Goal: Transaction & Acquisition: Download file/media

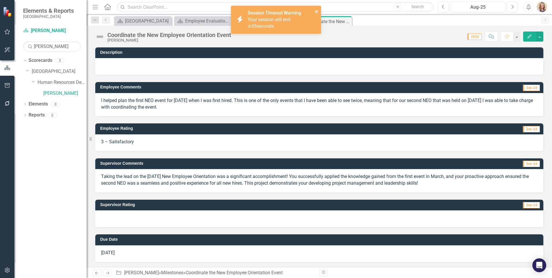
click at [318, 12] on icon "close" at bounding box center [317, 11] width 4 height 5
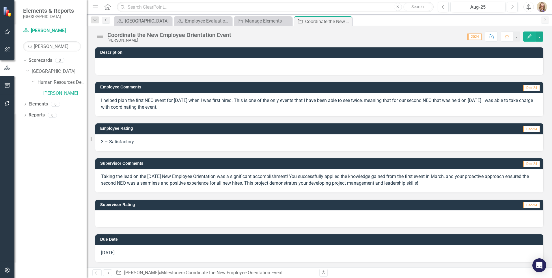
scroll to position [1, 0]
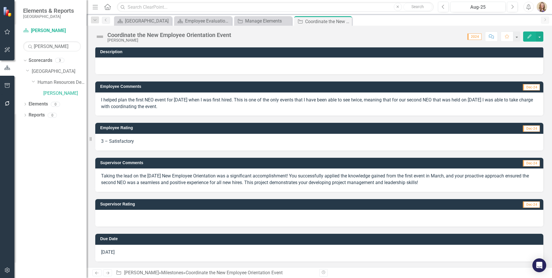
click at [122, 209] on td "Supervisor Rating" at bounding box center [246, 204] width 292 height 9
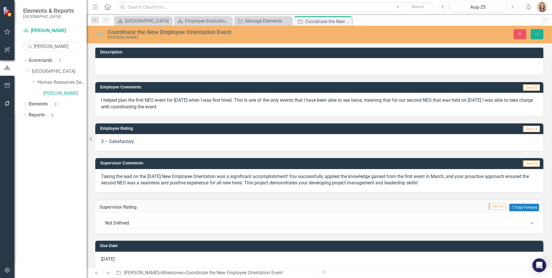
click at [122, 209] on h3 "Supervisor Rating" at bounding box center [193, 206] width 186 height 5
click at [124, 223] on div "Not Defined" at bounding box center [316, 223] width 422 height 7
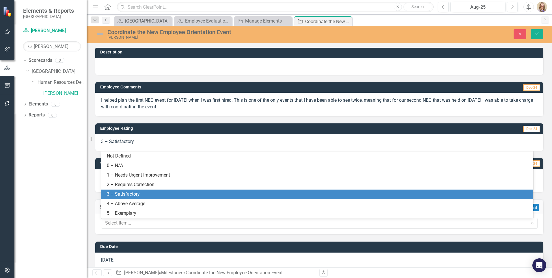
click at [128, 193] on div "3 – Satisfactory" at bounding box center [318, 194] width 423 height 7
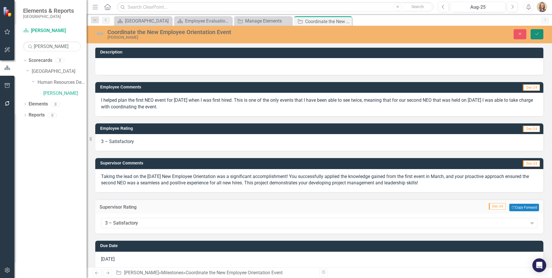
click at [540, 31] on button "Save" at bounding box center [537, 34] width 13 height 10
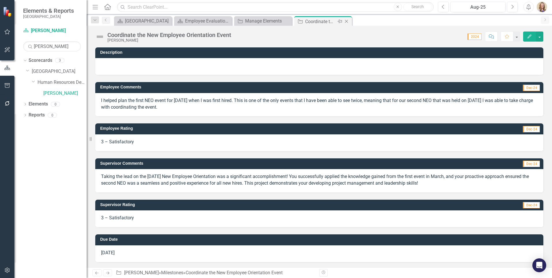
click at [345, 20] on icon at bounding box center [346, 21] width 3 height 3
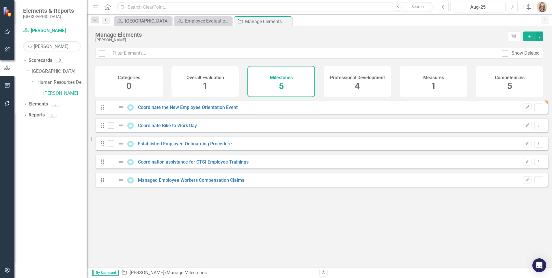
checkbox input "false"
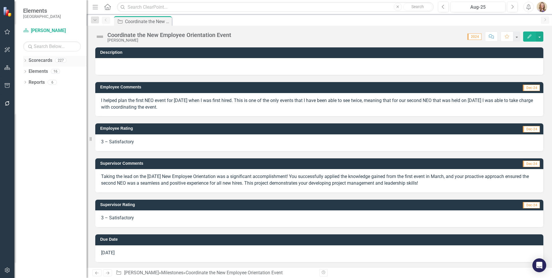
click at [27, 60] on icon "Dropdown" at bounding box center [25, 60] width 4 height 3
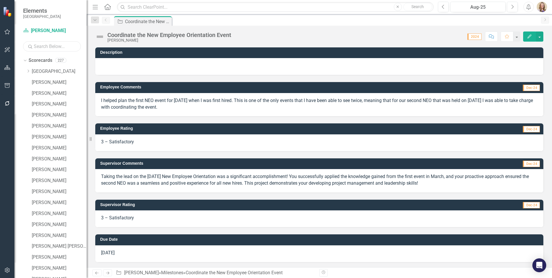
click at [44, 46] on input "text" at bounding box center [52, 46] width 58 height 10
click at [49, 30] on link "Scorecard [PERSON_NAME]" at bounding box center [52, 30] width 58 height 7
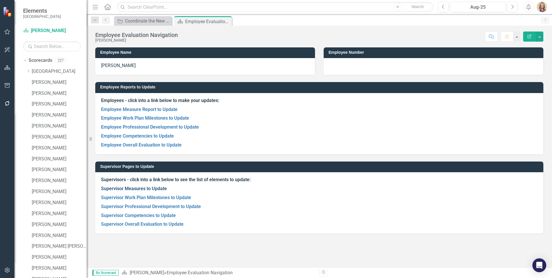
click at [118, 190] on link "Supervisor Measures to Update" at bounding box center [134, 188] width 66 height 5
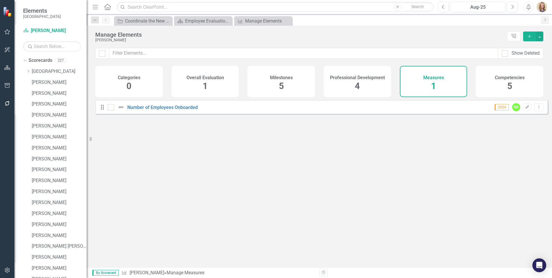
click at [514, 85] on div "Competencies 5" at bounding box center [510, 81] width 68 height 31
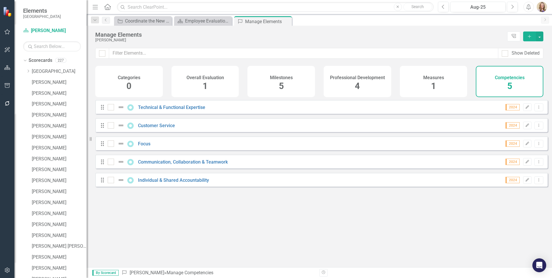
click at [287, 82] on div "Milestones 5" at bounding box center [281, 81] width 68 height 31
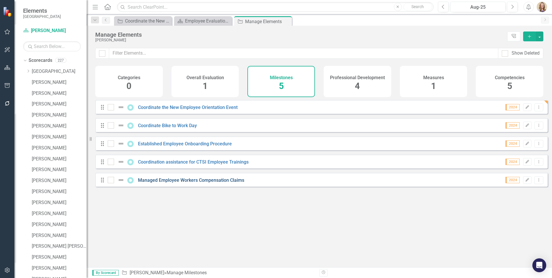
click at [159, 183] on link "Managed Employee Workers Compensation Claims" at bounding box center [191, 179] width 106 height 5
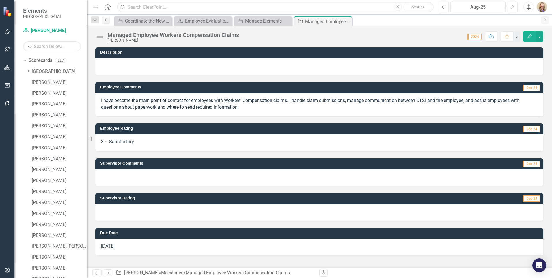
click at [223, 113] on div "I have become the main point of contact for employees with Workers' Compensatio…" at bounding box center [319, 104] width 448 height 23
click at [228, 106] on p "I have become the main point of contact for employees with Workers' Compensatio…" at bounding box center [319, 103] width 437 height 13
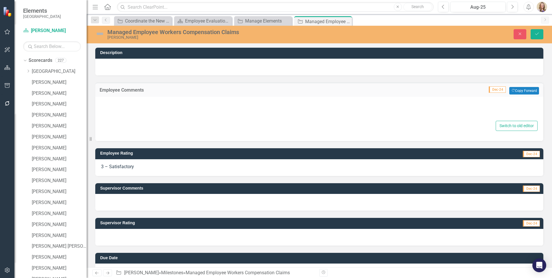
type textarea "<p>I have become the main point of contact for employees with Workers' Compensa…"
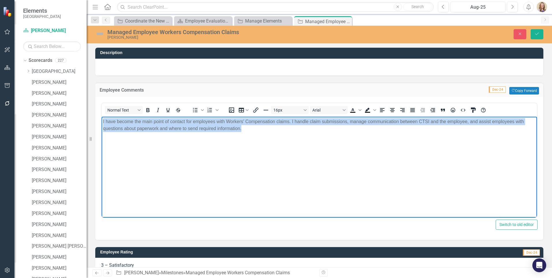
drag, startPoint x: 249, startPoint y: 130, endPoint x: 191, endPoint y: 232, distance: 117.8
click at [102, 116] on html "I have become the main point of contact for employees with Workers' Compensatio…" at bounding box center [319, 159] width 435 height 87
copy p "I have become the main point of contact for employees with Workers' Compensatio…"
click at [145, 192] on body "I have become the main point of contact for employees with Workers' Compensatio…" at bounding box center [319, 159] width 435 height 87
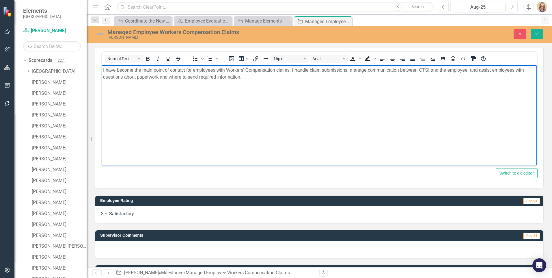
scroll to position [115, 0]
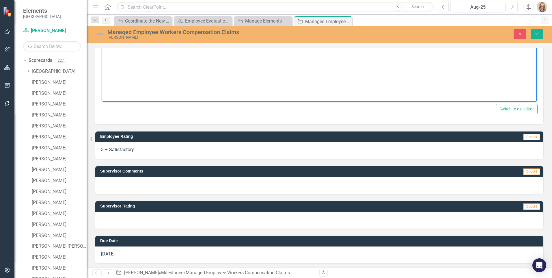
click at [135, 192] on div at bounding box center [319, 185] width 448 height 17
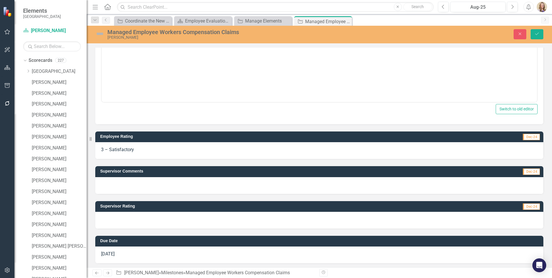
click at [135, 192] on div at bounding box center [319, 185] width 448 height 17
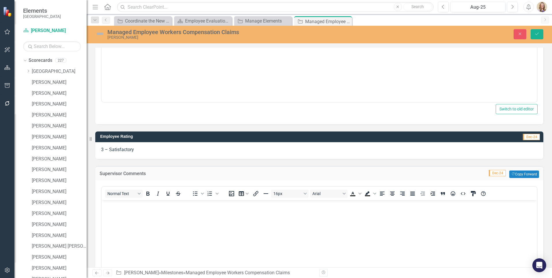
click at [135, 192] on button "Normal Text" at bounding box center [124, 193] width 38 height 8
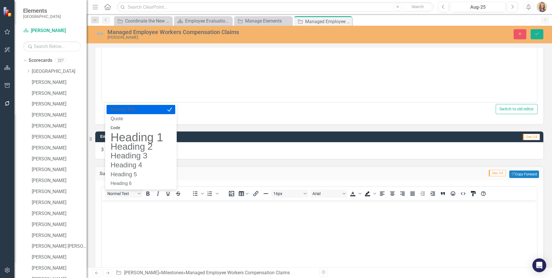
click at [128, 211] on body "Rich Text Area. Press ALT-0 for help." at bounding box center [319, 243] width 435 height 87
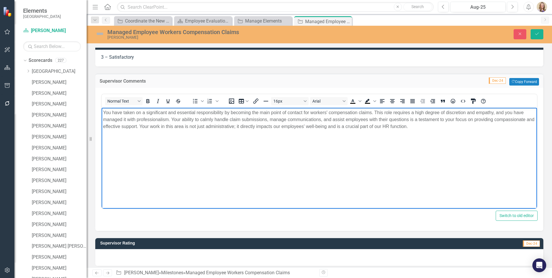
scroll to position [231, 0]
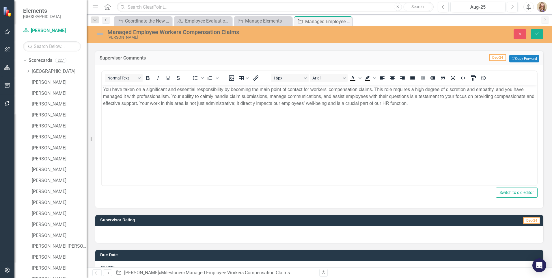
click at [126, 232] on div at bounding box center [319, 234] width 448 height 17
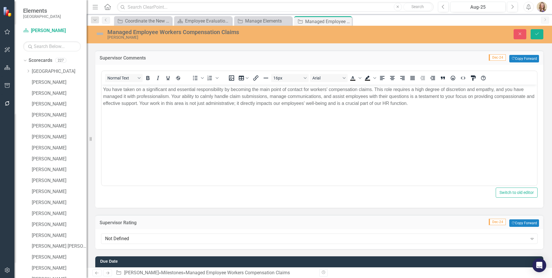
click at [126, 232] on div "Not Defined Expand" at bounding box center [319, 239] width 448 height 20
click at [124, 241] on div "Not Defined" at bounding box center [316, 238] width 422 height 7
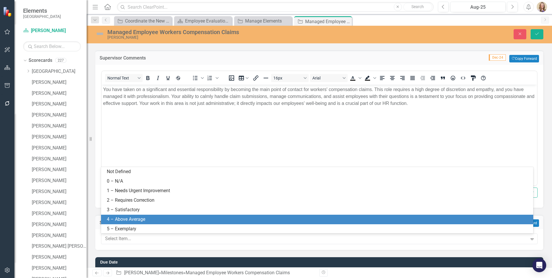
click at [122, 217] on div "4 – Above Average" at bounding box center [318, 219] width 423 height 7
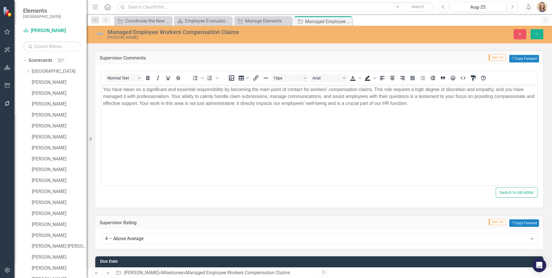
click at [263, 156] on body "You have taken on a significant and essential responsibility by becoming the ma…" at bounding box center [319, 128] width 435 height 87
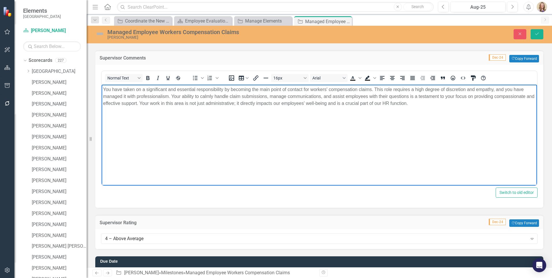
scroll to position [87, 0]
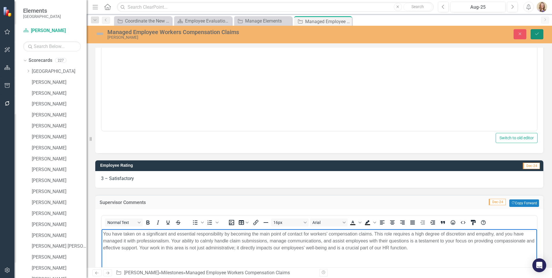
click at [536, 34] on icon "submit" at bounding box center [536, 34] width 3 height 2
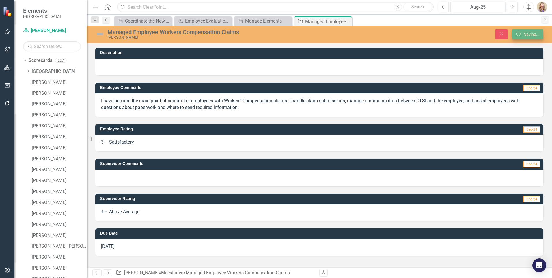
scroll to position [0, 0]
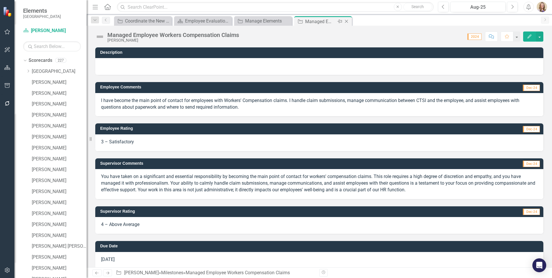
click at [346, 20] on icon at bounding box center [346, 21] width 3 height 3
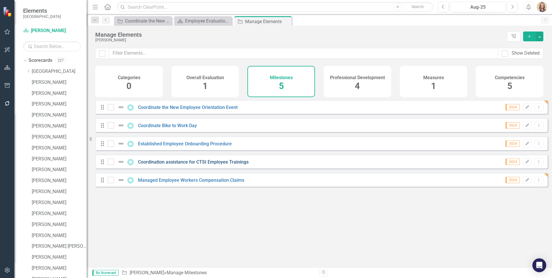
click at [176, 165] on link "Coordination assistance for CTSI Employee Trainings" at bounding box center [193, 161] width 111 height 5
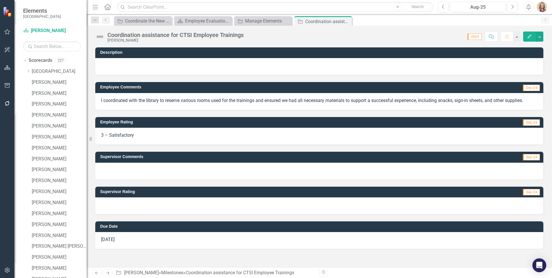
click at [171, 101] on p "I coordinated with the library to reserve various rooms used for the trainings …" at bounding box center [319, 100] width 437 height 7
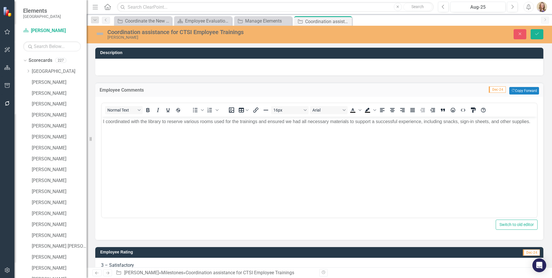
click at [169, 121] on p "I coordinated with the library to reserve various rooms used for the trainings …" at bounding box center [319, 121] width 433 height 7
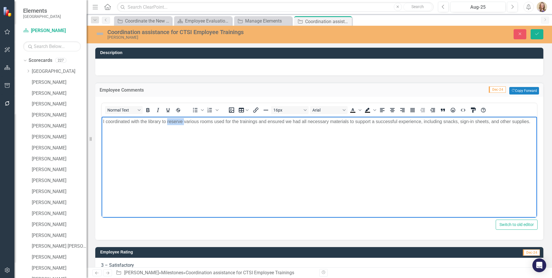
click at [169, 121] on p "I coordinated with the library to reserve various rooms used for the trainings …" at bounding box center [319, 121] width 433 height 7
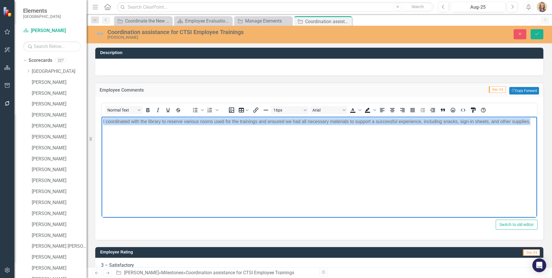
click at [169, 121] on p "I coordinated with the library to reserve various rooms used for the trainings …" at bounding box center [319, 121] width 433 height 7
copy p "I coordinated with the library to reserve various rooms used for the trainings …"
click at [267, 159] on body "I coordinated with the library to reserve various rooms used for the trainings …" at bounding box center [319, 159] width 435 height 87
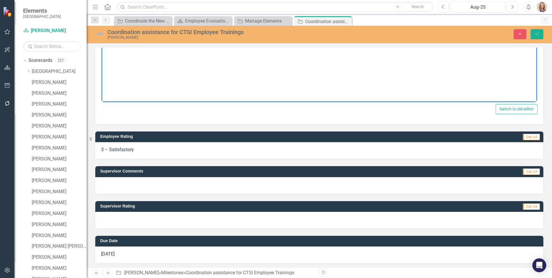
scroll to position [117, 0]
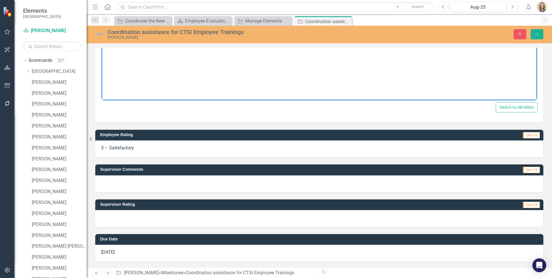
click at [166, 182] on div at bounding box center [319, 183] width 448 height 17
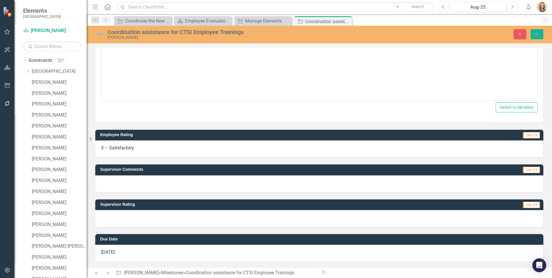
click at [166, 182] on div at bounding box center [319, 183] width 448 height 17
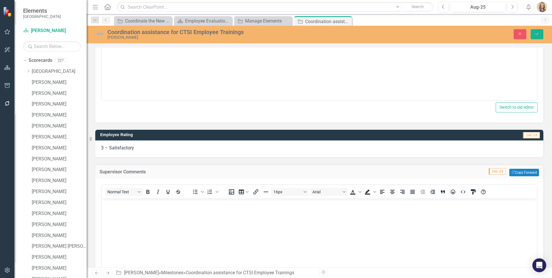
scroll to position [0, 0]
click at [130, 212] on body "Rich Text Area. Press ALT-0 for help." at bounding box center [319, 241] width 435 height 87
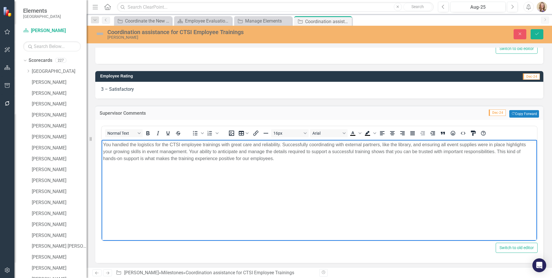
scroll to position [233, 0]
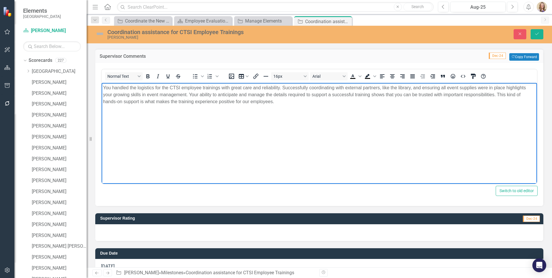
click at [125, 236] on div at bounding box center [319, 232] width 448 height 17
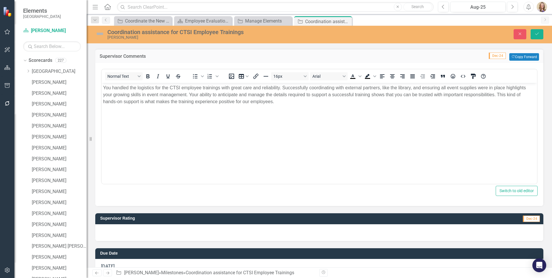
click at [125, 236] on div at bounding box center [319, 232] width 448 height 17
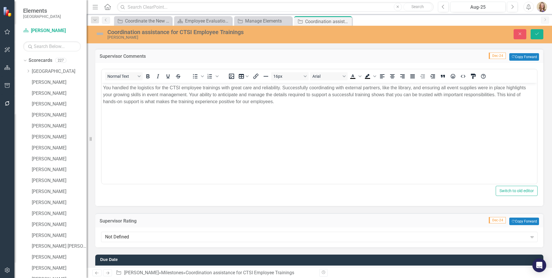
click at [125, 236] on div "Not Defined" at bounding box center [316, 237] width 422 height 7
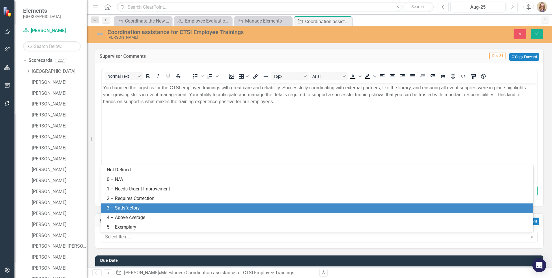
click at [125, 209] on div "3 – Satisfactory" at bounding box center [318, 208] width 423 height 7
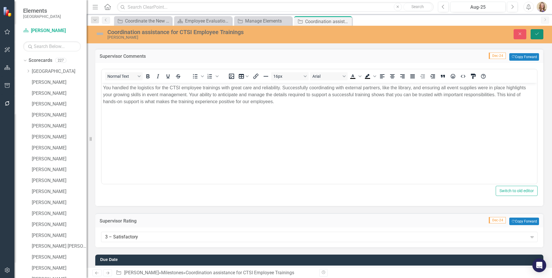
click at [533, 35] on button "Save" at bounding box center [537, 34] width 13 height 10
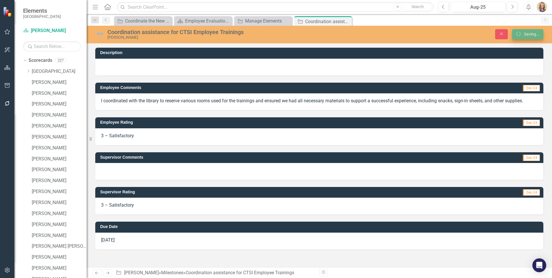
scroll to position [0, 0]
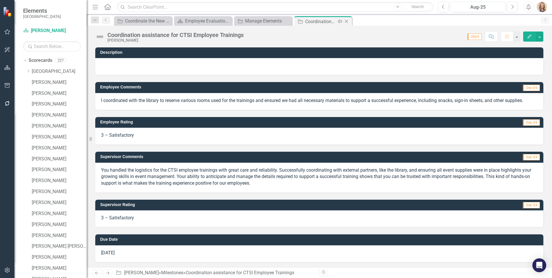
click at [346, 21] on icon "Close" at bounding box center [347, 21] width 6 height 5
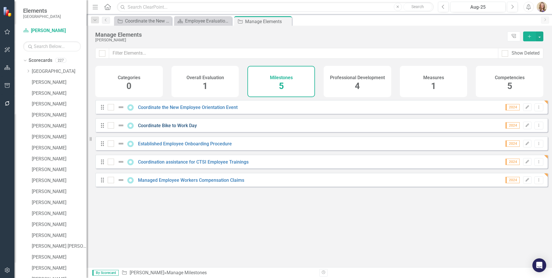
click at [167, 128] on link "Coordinate Bike to Work Day" at bounding box center [167, 125] width 59 height 5
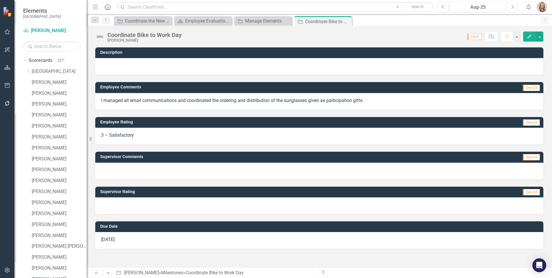
click at [131, 101] on p "I managed all email communications and coordinated the ordering and distributio…" at bounding box center [319, 100] width 437 height 7
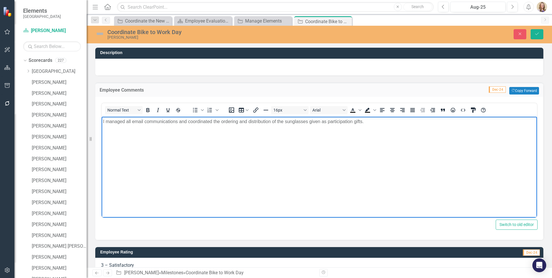
click at [134, 125] on body "I managed all email communications and coordinated the ordering and distributio…" at bounding box center [319, 159] width 435 height 87
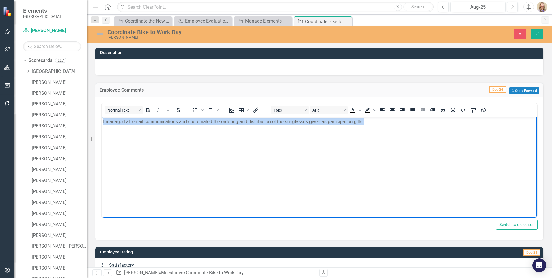
click at [134, 125] on body "I managed all email communications and coordinated the ordering and distributio…" at bounding box center [319, 159] width 435 height 87
copy p "I managed all email communications and coordinated the ordering and distributio…"
click at [261, 153] on body "I managed all email communications and coordinated the ordering and distributio…" at bounding box center [319, 159] width 435 height 87
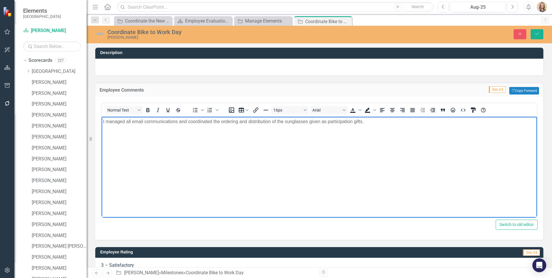
click at [204, 177] on body "I managed all email communications and coordinated the ordering and distributio…" at bounding box center [319, 159] width 435 height 87
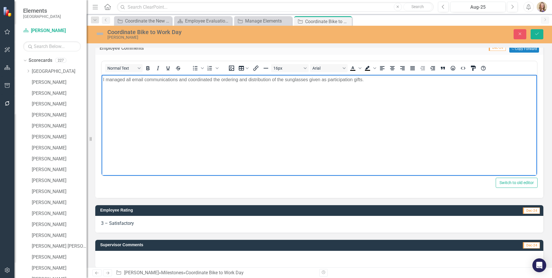
scroll to position [117, 0]
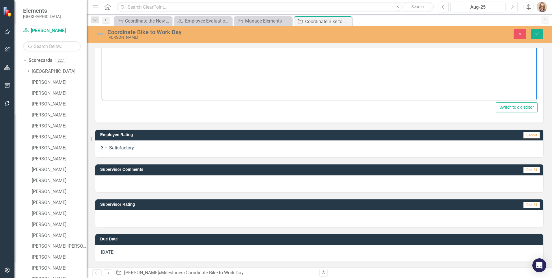
click at [147, 180] on div at bounding box center [319, 183] width 448 height 17
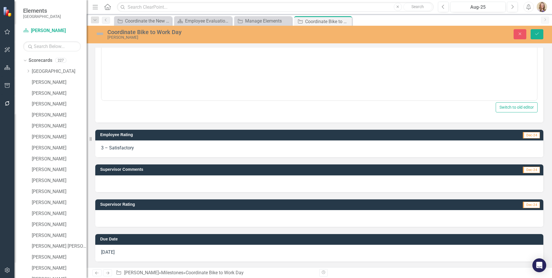
click at [147, 180] on div at bounding box center [319, 183] width 448 height 17
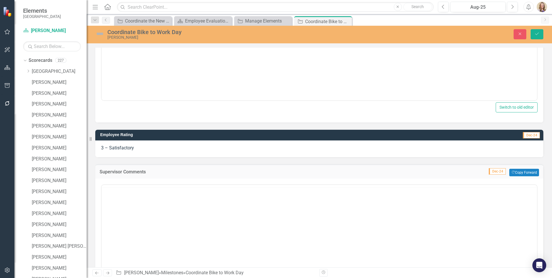
scroll to position [0, 0]
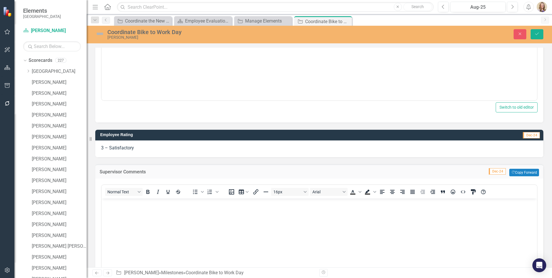
click at [137, 207] on body "Rich Text Area. Press ALT-0 for help." at bounding box center [319, 241] width 435 height 87
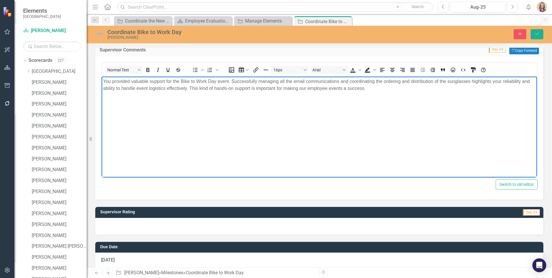
scroll to position [247, 0]
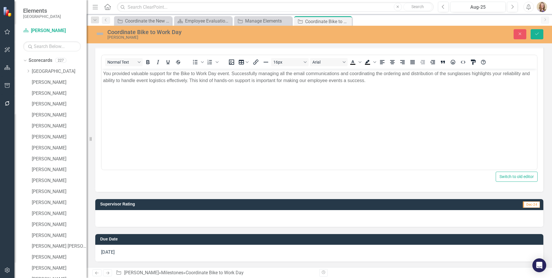
click at [138, 218] on div at bounding box center [319, 218] width 448 height 17
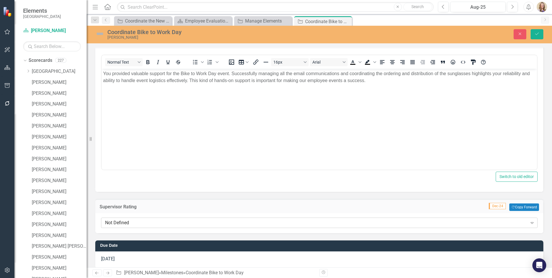
click at [134, 221] on div "Not Defined" at bounding box center [316, 222] width 422 height 7
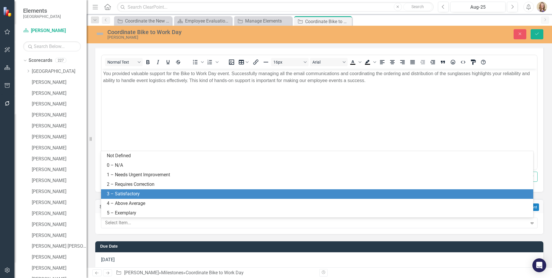
click at [134, 192] on div "3 – Satisfactory" at bounding box center [318, 194] width 423 height 7
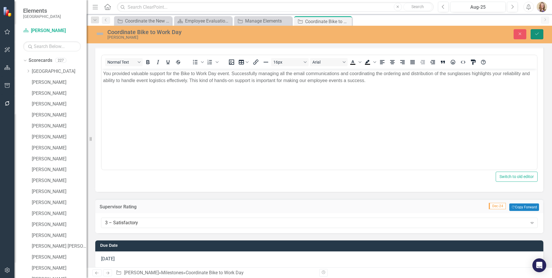
click at [533, 34] on button "Save" at bounding box center [537, 34] width 13 height 10
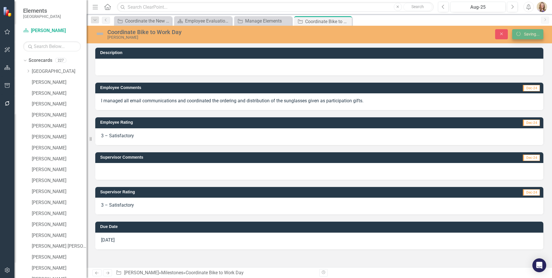
scroll to position [0, 0]
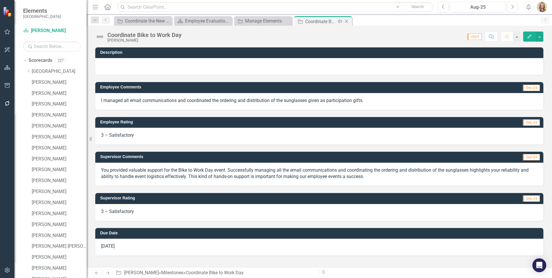
click at [346, 22] on icon at bounding box center [346, 21] width 3 height 3
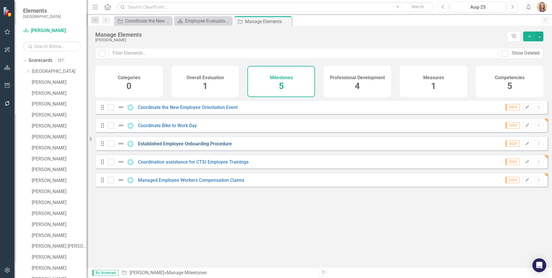
click at [172, 146] on link "Established Employee Onboarding Procedure" at bounding box center [185, 143] width 94 height 5
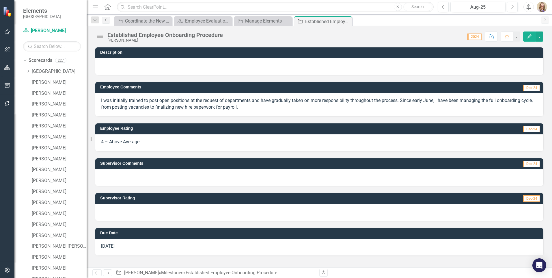
click at [167, 105] on p "I was initially trained to post open positions at the request of departments an…" at bounding box center [319, 103] width 437 height 13
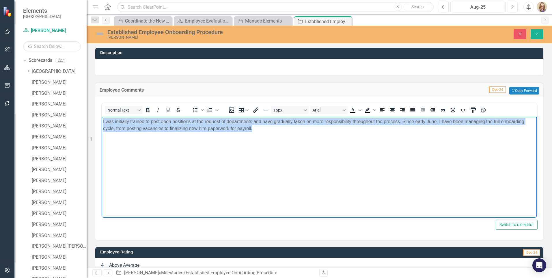
drag, startPoint x: 256, startPoint y: 129, endPoint x: 29, endPoint y: 118, distance: 227.5
click at [102, 118] on html "I was initially trained to post open positions at the request of departments an…" at bounding box center [319, 159] width 435 height 87
copy p "I was initially trained to post open positions at the request of departments an…"
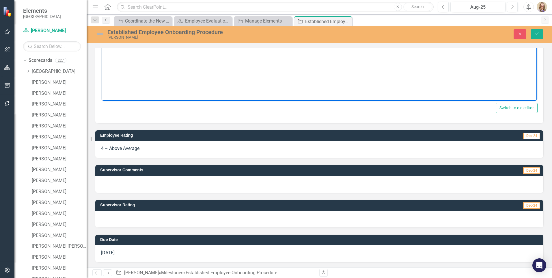
scroll to position [117, 0]
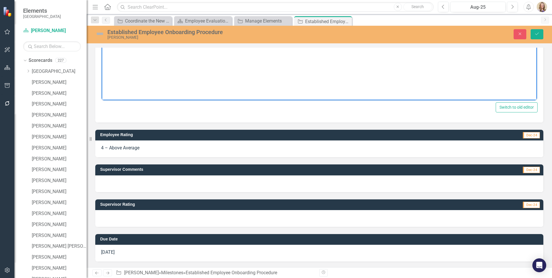
click at [118, 184] on div at bounding box center [319, 183] width 448 height 17
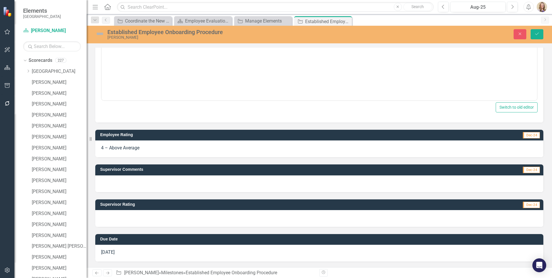
click at [118, 184] on div at bounding box center [319, 183] width 448 height 17
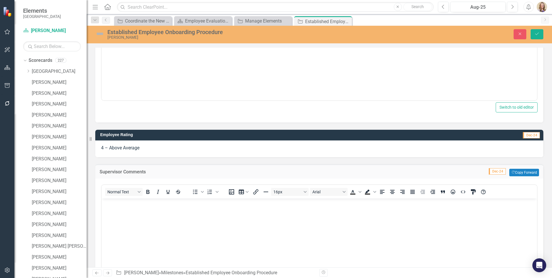
scroll to position [0, 0]
click at [135, 208] on body "Rich Text Area. Press ALT-0 for help." at bounding box center [319, 241] width 435 height 87
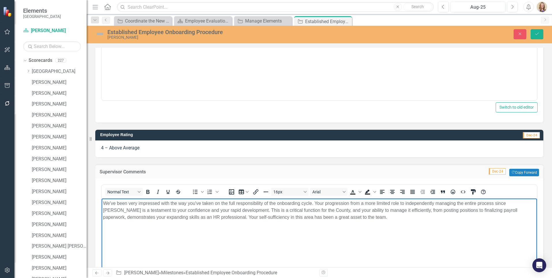
click at [342, 221] on body "We've been very impressed with the way you've taken on the full responsibility …" at bounding box center [319, 241] width 435 height 87
click at [429, 240] on body "We've been very impressed with the way you've taken on the full responsibility …" at bounding box center [319, 241] width 435 height 87
drag, startPoint x: 439, startPoint y: 215, endPoint x: 461, endPoint y: 235, distance: 29.3
click at [461, 235] on body "We've been very impressed with the way you've taken on the full responsibility …" at bounding box center [319, 241] width 435 height 87
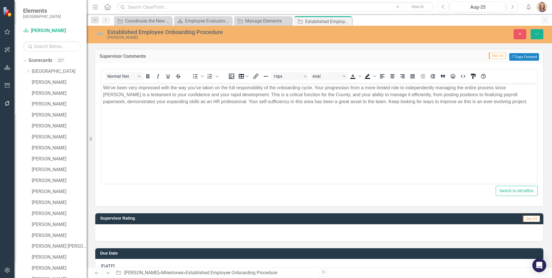
click at [127, 235] on div at bounding box center [319, 232] width 448 height 17
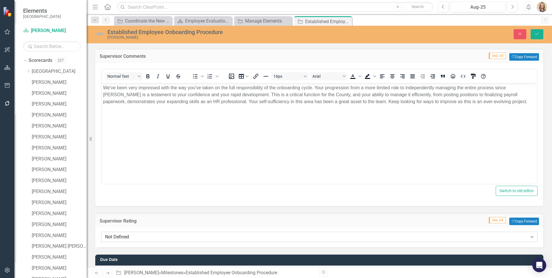
click at [124, 237] on div "Not Defined" at bounding box center [316, 237] width 422 height 7
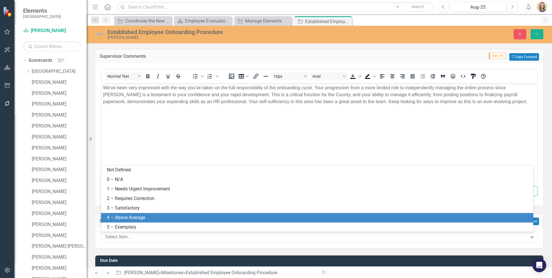
click at [122, 218] on div "4 – Above Average" at bounding box center [318, 217] width 423 height 7
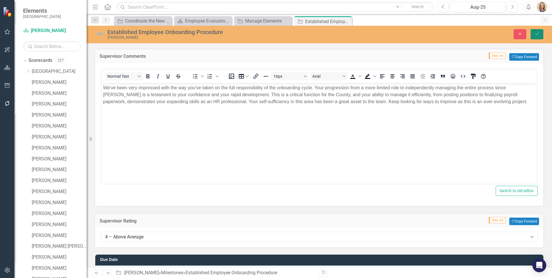
click at [538, 33] on icon "Save" at bounding box center [536, 34] width 5 height 4
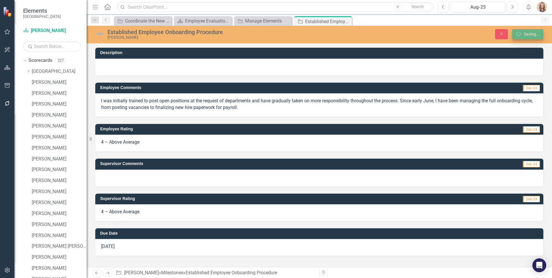
scroll to position [0, 0]
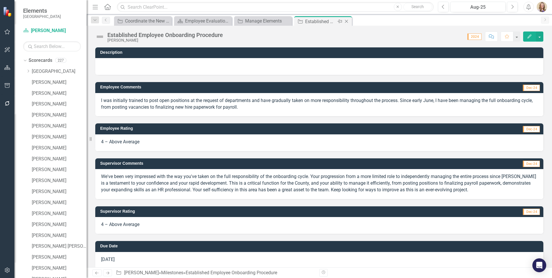
click at [344, 22] on icon "Close" at bounding box center [347, 21] width 6 height 5
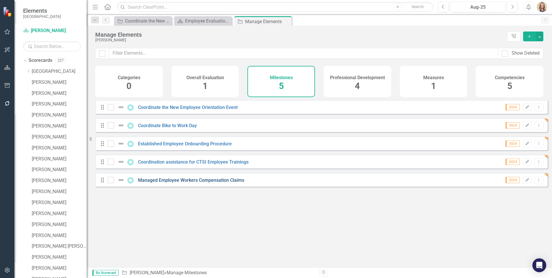
click at [164, 183] on link "Managed Employee Workers Compensation Claims" at bounding box center [191, 179] width 106 height 5
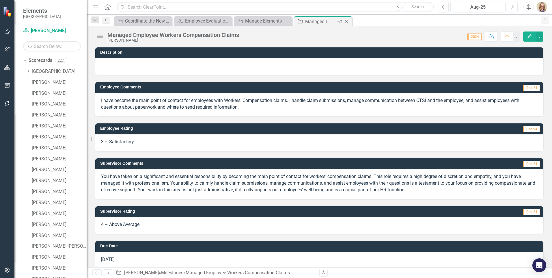
click at [346, 22] on icon "Close" at bounding box center [347, 21] width 6 height 5
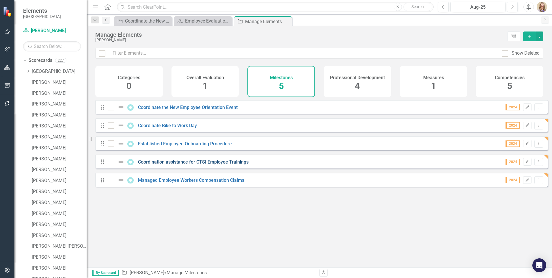
click at [189, 165] on link "Coordination assistance for CTSI Employee Trainings" at bounding box center [193, 161] width 111 height 5
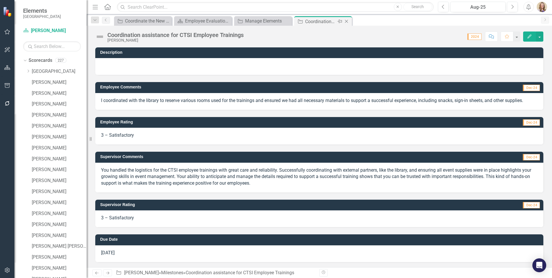
click at [346, 23] on icon "Close" at bounding box center [347, 21] width 6 height 5
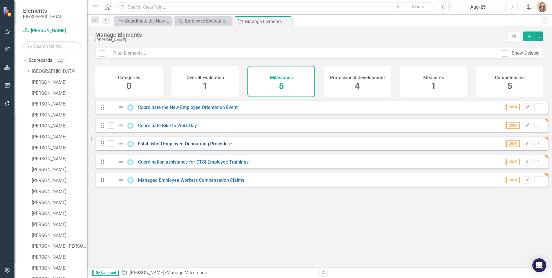
click at [164, 146] on link "Established Employee Onboarding Procedure" at bounding box center [185, 143] width 94 height 5
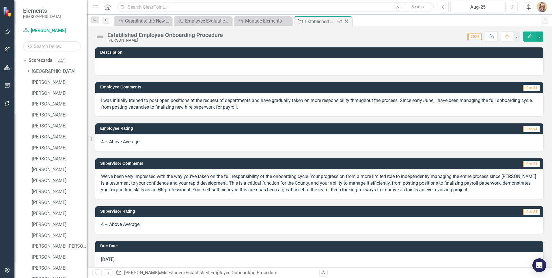
click at [346, 21] on icon "Close" at bounding box center [347, 21] width 6 height 5
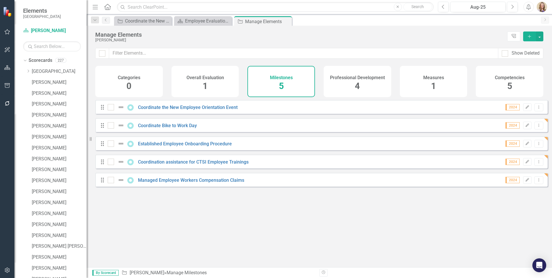
click at [205, 84] on span "1" at bounding box center [205, 86] width 5 height 10
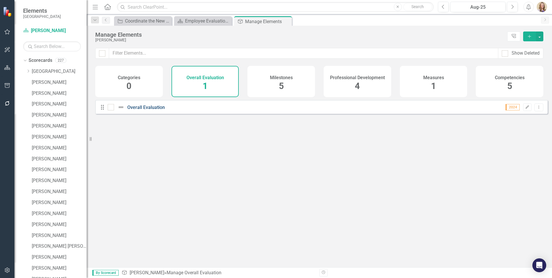
click at [138, 110] on link "Overall Evaluation" at bounding box center [146, 107] width 38 height 5
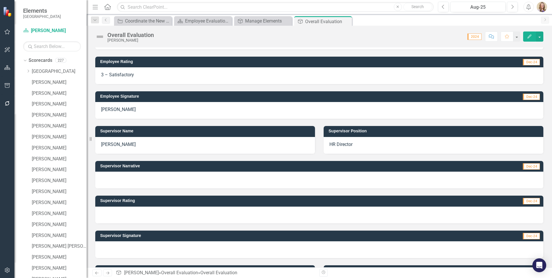
scroll to position [58, 0]
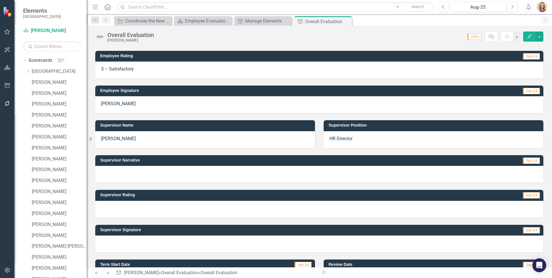
click at [143, 175] on div at bounding box center [319, 174] width 448 height 17
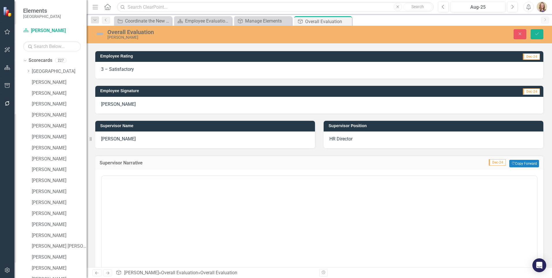
scroll to position [0, 0]
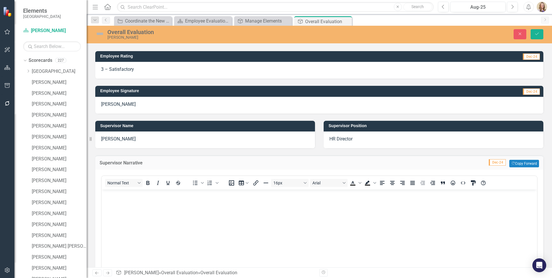
click at [146, 195] on p "Rich Text Area. Press ALT-0 for help." at bounding box center [319, 194] width 433 height 7
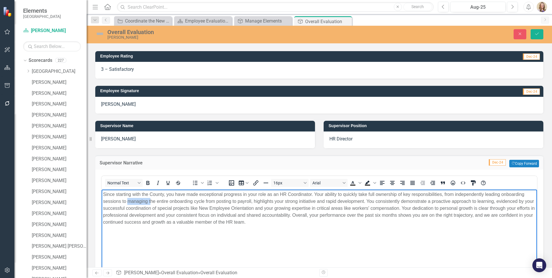
drag, startPoint x: 150, startPoint y: 201, endPoint x: 128, endPoint y: 201, distance: 22.2
click at [128, 201] on p "Since starting with the County, you have made exceptional progress in your role…" at bounding box center [319, 208] width 433 height 35
click at [242, 201] on p "Since starting with the County, you have made exceptional progress in your role…" at bounding box center [319, 208] width 433 height 35
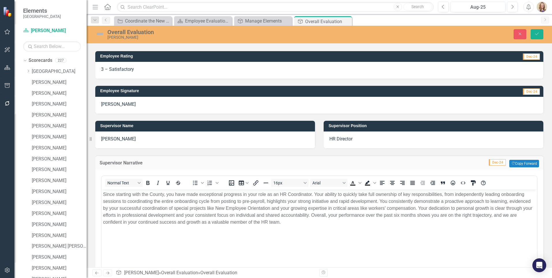
click at [287, 272] on div "Overall Evaluation [PERSON_NAME] » Overall Evaluation » Overall Evaluation" at bounding box center [215, 272] width 199 height 7
click at [313, 238] on body "Since starting with the County, you have made exceptional progress in your role…" at bounding box center [319, 232] width 435 height 87
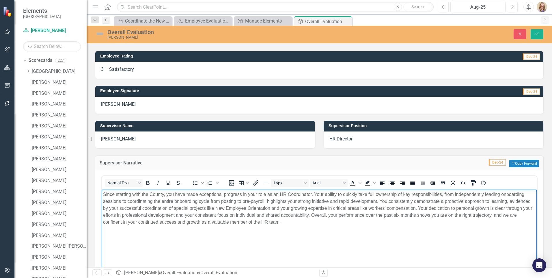
click at [129, 213] on p "Since starting with the County, you have made exceptional progress in your role…" at bounding box center [319, 208] width 433 height 35
click at [126, 215] on p "Since starting with the County, you have made exceptional progress in your role…" at bounding box center [319, 208] width 433 height 35
click at [211, 214] on p "Since starting with the County, you have made exceptional progress in your role…" at bounding box center [319, 208] width 433 height 35
click at [367, 230] on body "Since starting with the County, you have made exceptional progress in your role…" at bounding box center [319, 232] width 435 height 87
click at [243, 223] on p "Since starting with the County, you have made exceptional progress in your role…" at bounding box center [319, 208] width 433 height 35
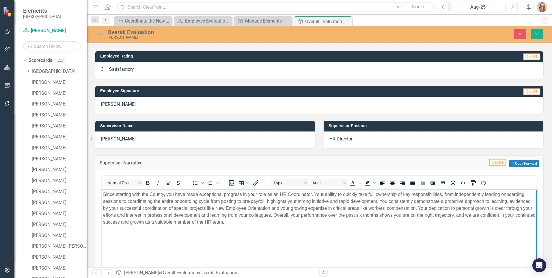
click at [245, 225] on p "Since starting with the County, you have made exceptional progress in your role…" at bounding box center [319, 208] width 433 height 35
click at [248, 222] on p "Since starting with the County, you have made exceptional progress in your role…" at bounding box center [319, 208] width 433 height 35
click at [243, 232] on body "Since starting with the County, you have made exceptional progress in your role…" at bounding box center [319, 232] width 435 height 87
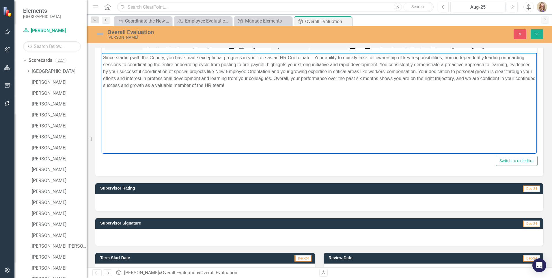
scroll to position [202, 0]
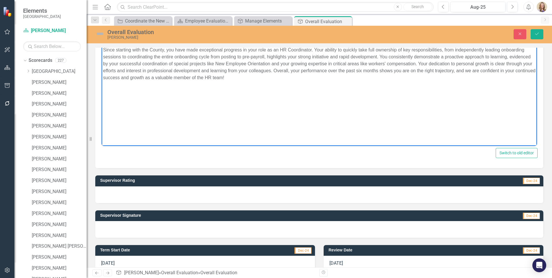
click at [138, 197] on div at bounding box center [319, 194] width 448 height 17
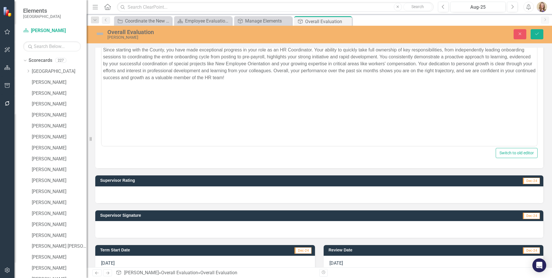
click at [138, 197] on div at bounding box center [319, 194] width 448 height 17
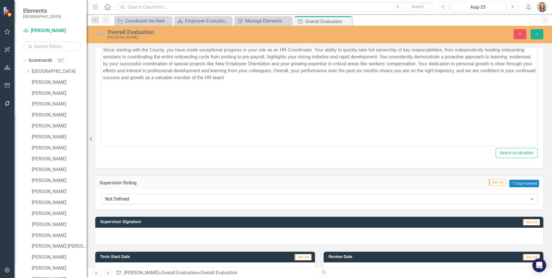
click at [128, 202] on div "Not Defined" at bounding box center [316, 199] width 422 height 7
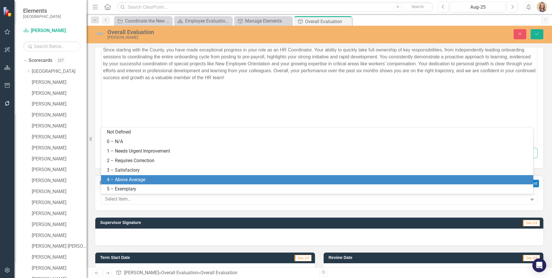
click at [129, 176] on div "4 – Above Average" at bounding box center [318, 179] width 423 height 7
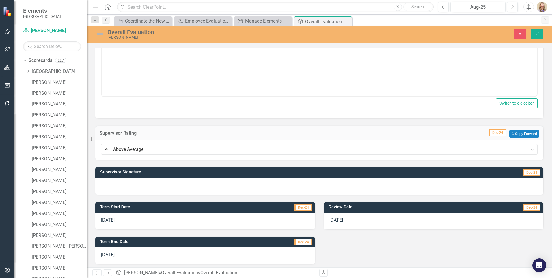
scroll to position [254, 0]
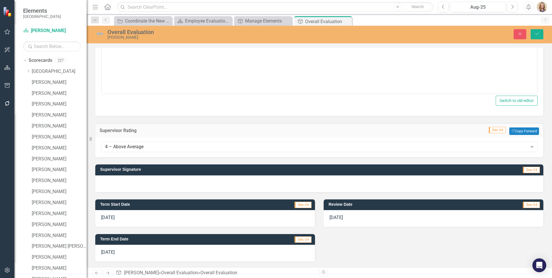
click at [209, 183] on div at bounding box center [319, 183] width 448 height 17
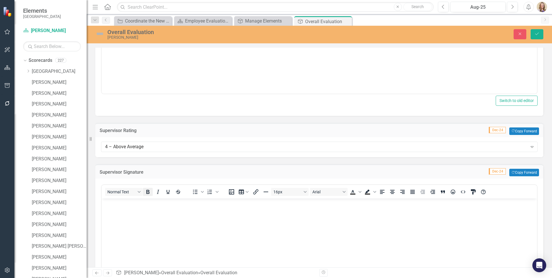
scroll to position [0, 0]
click at [138, 202] on p "Rich Text Area. Press ALT-0 for help." at bounding box center [319, 203] width 433 height 7
click at [540, 32] on button "Save" at bounding box center [537, 34] width 13 height 10
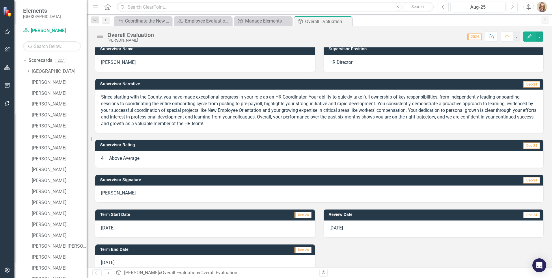
scroll to position [144, 0]
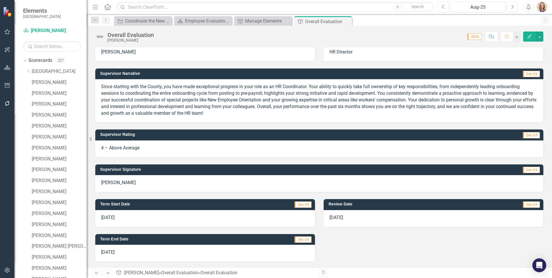
click at [332, 219] on span "[DATE]" at bounding box center [336, 217] width 14 height 5
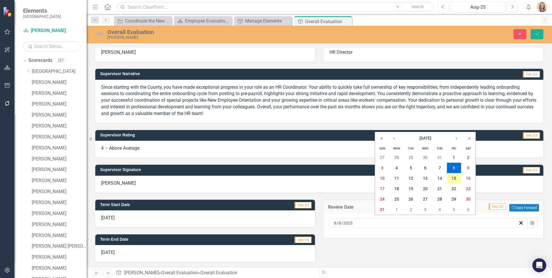
click at [454, 178] on abbr "15" at bounding box center [454, 178] width 5 height 5
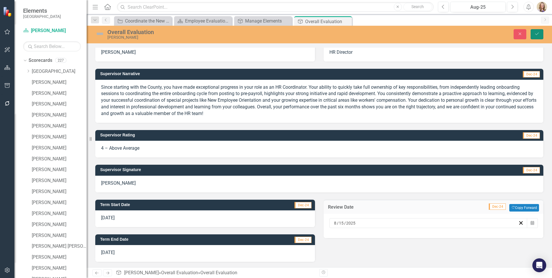
click at [535, 36] on icon "Save" at bounding box center [536, 34] width 5 height 4
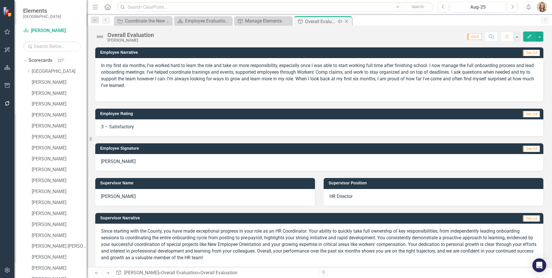
click at [348, 21] on icon "Close" at bounding box center [347, 21] width 6 height 5
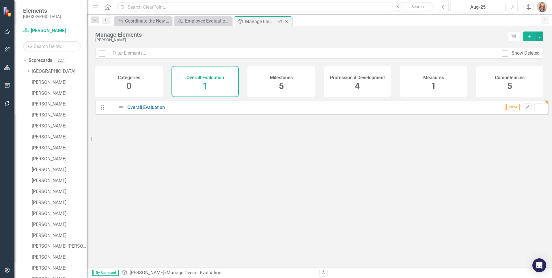
click at [286, 21] on icon "Close" at bounding box center [287, 21] width 6 height 5
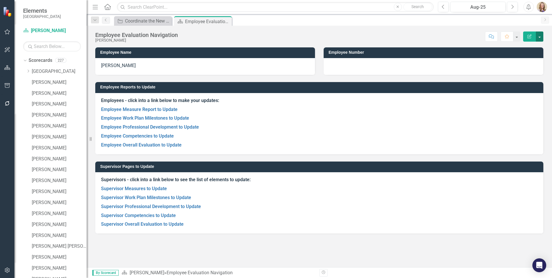
click at [541, 33] on button "button" at bounding box center [540, 36] width 8 height 10
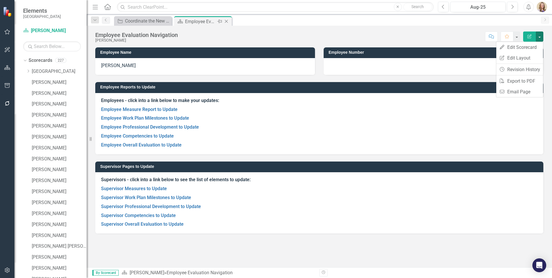
click at [226, 20] on icon "Close" at bounding box center [226, 21] width 6 height 5
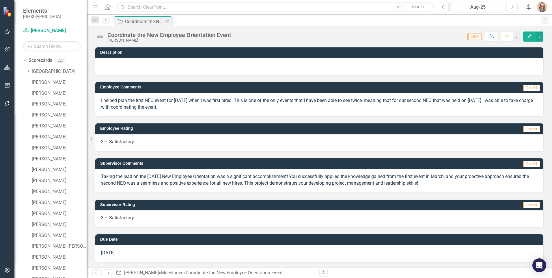
click at [168, 21] on icon "Pin" at bounding box center [167, 21] width 5 height 6
click at [105, 20] on icon "Previous" at bounding box center [106, 19] width 5 height 3
click at [57, 31] on link "Scorecard [PERSON_NAME]" at bounding box center [52, 30] width 58 height 7
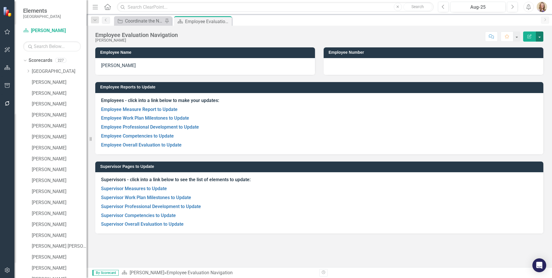
click at [540, 36] on button "button" at bounding box center [540, 36] width 8 height 10
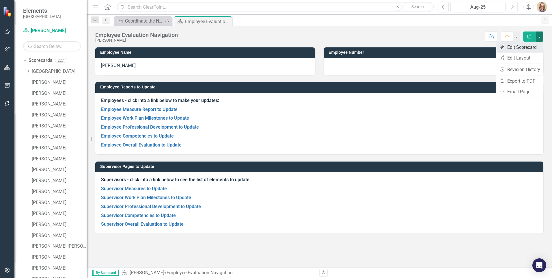
click at [527, 49] on link "Edit Edit Scorecard" at bounding box center [519, 47] width 47 height 11
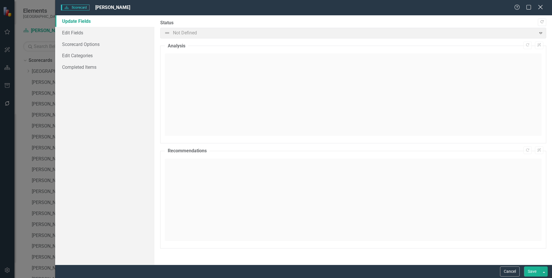
click at [541, 6] on icon "Close" at bounding box center [540, 6] width 7 height 5
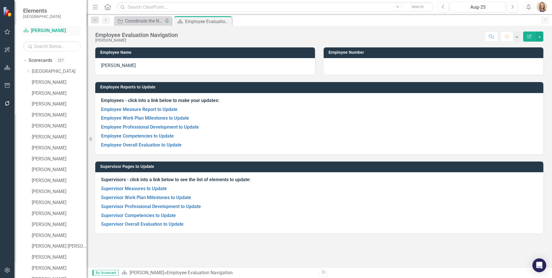
click at [38, 30] on link "Scorecard [PERSON_NAME]" at bounding box center [52, 30] width 58 height 7
click at [166, 20] on icon "Pin" at bounding box center [166, 21] width 5 height 6
click at [166, 20] on icon "Close" at bounding box center [167, 21] width 6 height 5
click at [96, 21] on icon "Dropdown" at bounding box center [94, 20] width 5 height 4
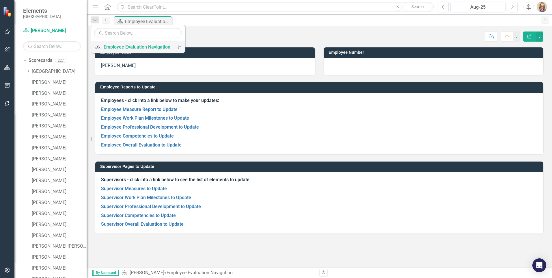
click at [110, 45] on div "Employee Evaluation Navigation" at bounding box center [137, 46] width 67 height 7
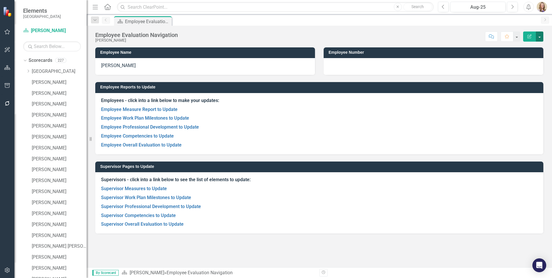
click at [538, 35] on button "button" at bounding box center [540, 36] width 8 height 10
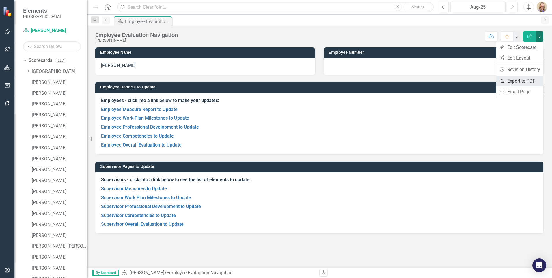
click at [512, 81] on link "PDF Export to PDF" at bounding box center [519, 81] width 47 height 11
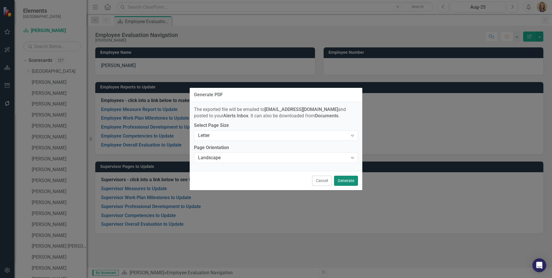
click at [346, 182] on button "Generate" at bounding box center [346, 181] width 24 height 10
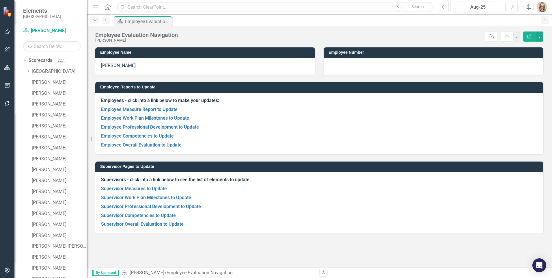
click at [94, 21] on icon "Dropdown" at bounding box center [94, 20] width 5 height 4
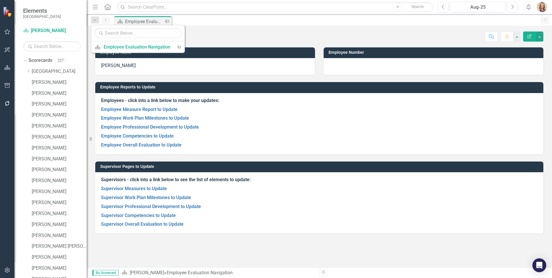
click at [137, 23] on div "Employee Evaluation Navigation" at bounding box center [144, 21] width 38 height 7
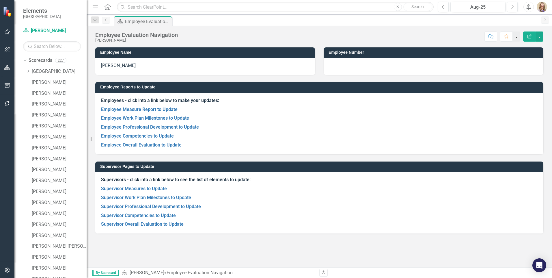
click at [516, 38] on button "button" at bounding box center [517, 36] width 8 height 10
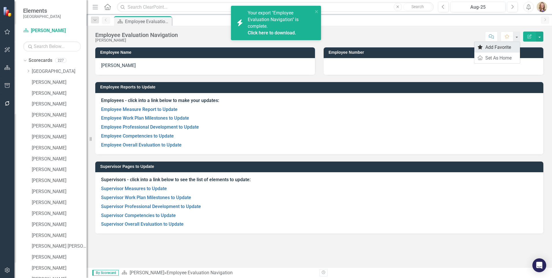
click at [484, 47] on link "Favorite Add Favorite" at bounding box center [497, 47] width 46 height 11
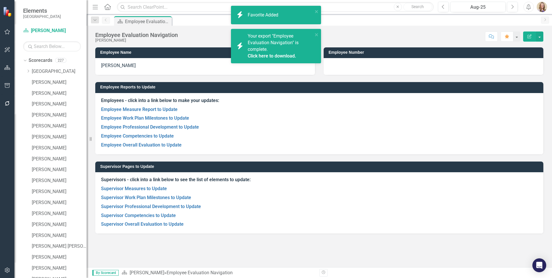
click at [268, 56] on link "Click here to download." at bounding box center [272, 55] width 49 height 5
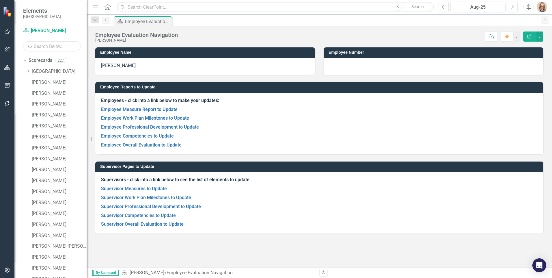
click at [45, 49] on input "text" at bounding box center [52, 46] width 58 height 10
click at [46, 32] on link "Scorecard [PERSON_NAME]" at bounding box center [52, 30] width 58 height 7
click at [36, 14] on small "[GEOGRAPHIC_DATA]" at bounding box center [42, 16] width 38 height 5
click at [4, 11] on img at bounding box center [8, 11] width 10 height 10
click at [51, 16] on small "[GEOGRAPHIC_DATA]" at bounding box center [42, 16] width 38 height 5
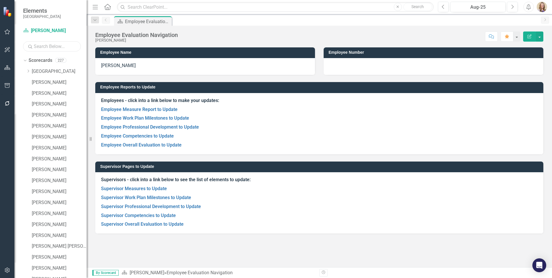
drag, startPoint x: 51, startPoint y: 16, endPoint x: 46, endPoint y: 49, distance: 33.9
click at [46, 49] on input "text" at bounding box center [52, 46] width 58 height 10
click at [31, 60] on link "Scorecards" at bounding box center [41, 60] width 24 height 7
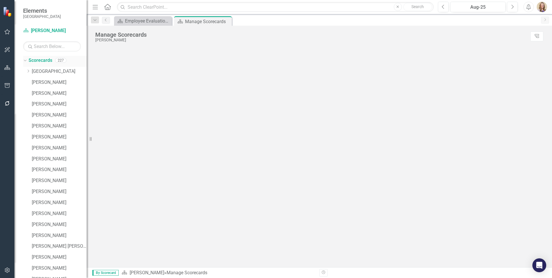
click at [37, 61] on link "Scorecards" at bounding box center [41, 60] width 24 height 7
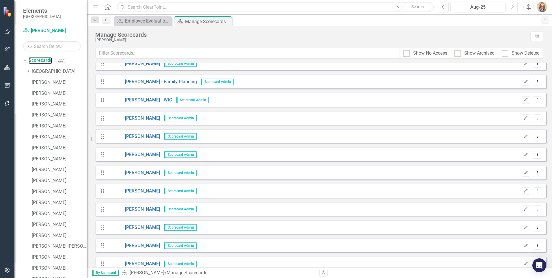
scroll to position [1586, 0]
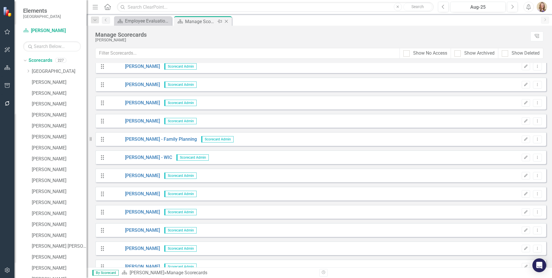
click at [227, 20] on icon "Close" at bounding box center [226, 21] width 6 height 5
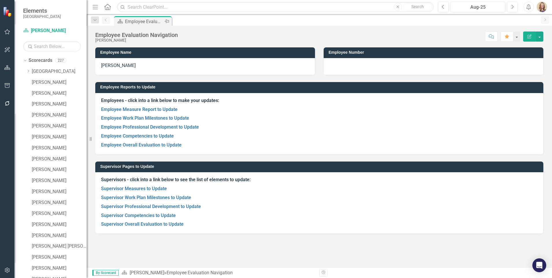
click at [118, 21] on icon "Scorecard" at bounding box center [120, 21] width 6 height 5
click at [518, 35] on button "button" at bounding box center [517, 36] width 8 height 10
click at [544, 36] on div "Employee Evaluation Navigation [PERSON_NAME] Score: N/A Aug-25 Completed Commen…" at bounding box center [319, 34] width 465 height 17
click at [539, 37] on button "button" at bounding box center [540, 36] width 8 height 10
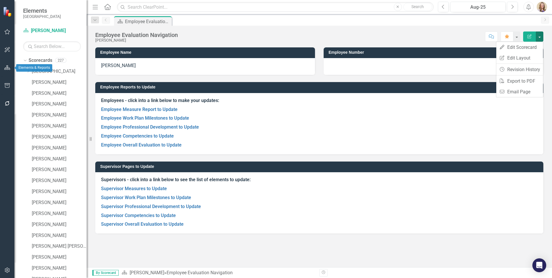
click at [6, 66] on icon "button" at bounding box center [7, 67] width 6 height 5
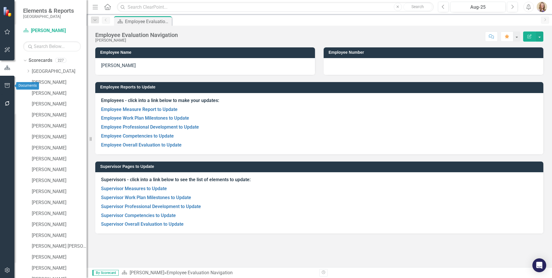
click at [8, 85] on icon "button" at bounding box center [7, 85] width 6 height 5
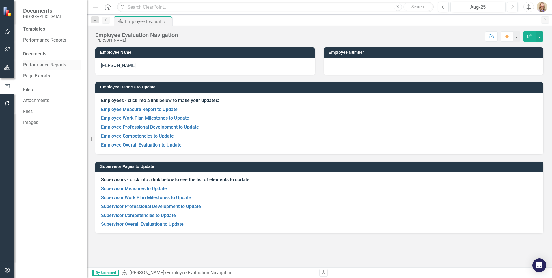
click at [45, 66] on link "Performance Reports" at bounding box center [52, 65] width 58 height 7
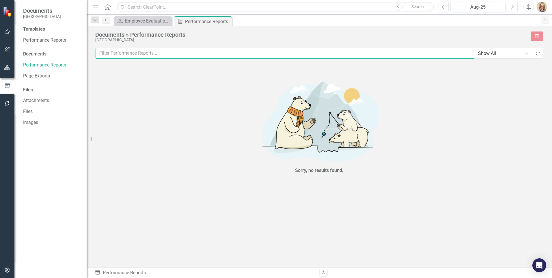
click at [139, 54] on input "text" at bounding box center [285, 53] width 379 height 11
type input "[PERSON_NAME]"
click at [5, 102] on icon "button" at bounding box center [7, 103] width 6 height 5
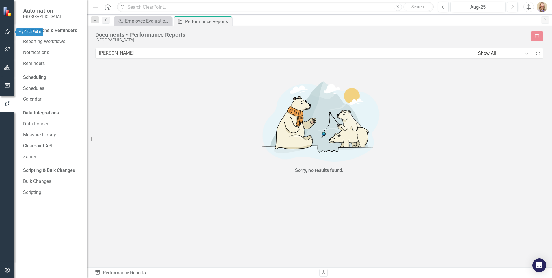
click at [5, 15] on img at bounding box center [7, 11] width 11 height 11
click at [9, 30] on icon "button" at bounding box center [7, 31] width 6 height 5
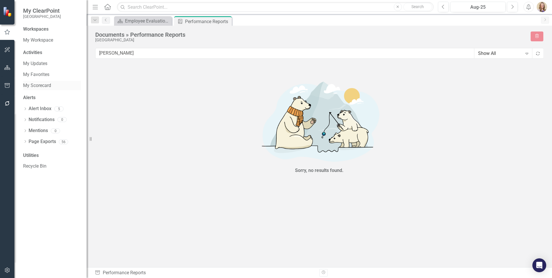
click at [39, 84] on link "My Scorecard" at bounding box center [52, 85] width 58 height 7
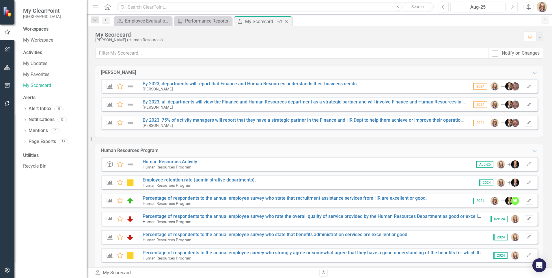
click at [286, 22] on icon at bounding box center [286, 21] width 3 height 3
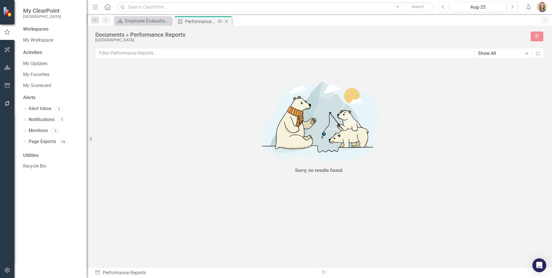
click at [227, 21] on icon at bounding box center [226, 21] width 3 height 3
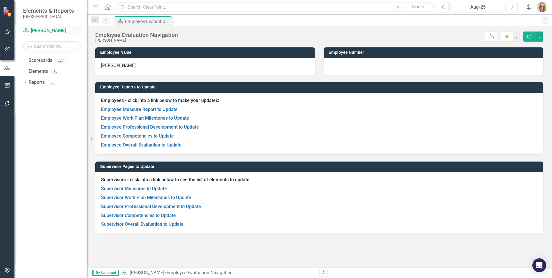
click at [31, 31] on link "Scorecard [PERSON_NAME]" at bounding box center [52, 30] width 58 height 7
click at [26, 80] on div "Dropdown Reports 6" at bounding box center [55, 83] width 64 height 11
click at [26, 82] on icon "Dropdown" at bounding box center [25, 82] width 4 height 3
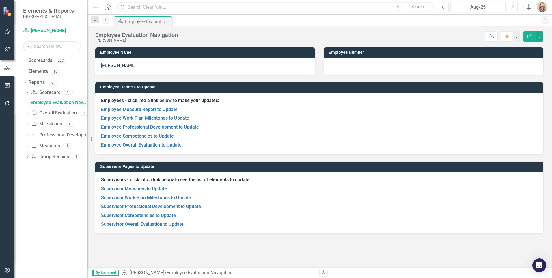
click at [53, 104] on div "Employee Evaluation Navigation" at bounding box center [59, 102] width 56 height 5
click at [48, 103] on div "Employee Evaluation Navigation" at bounding box center [59, 102] width 56 height 5
drag, startPoint x: 48, startPoint y: 103, endPoint x: 42, endPoint y: 103, distance: 5.8
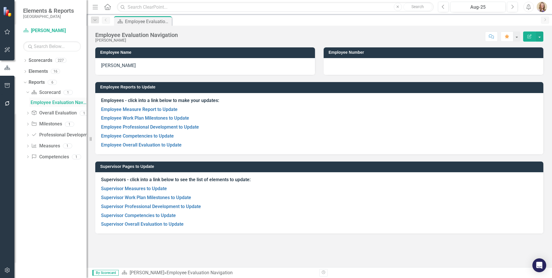
click at [42, 103] on div "Employee Evaluation Navigation" at bounding box center [59, 102] width 56 height 5
click at [27, 114] on icon "Dropdown" at bounding box center [28, 113] width 4 height 3
click at [26, 123] on icon "Dropdown" at bounding box center [28, 124] width 4 height 3
click at [28, 159] on icon "Dropdown" at bounding box center [28, 157] width 4 height 3
click at [27, 147] on icon "Dropdown" at bounding box center [26, 147] width 3 height 4
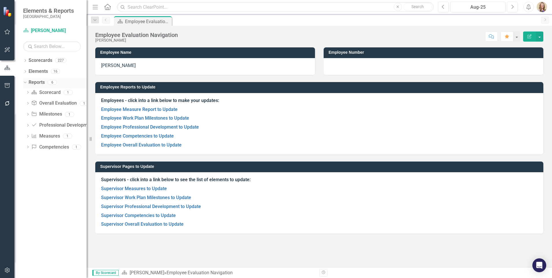
click at [37, 83] on link "Reports" at bounding box center [37, 82] width 16 height 7
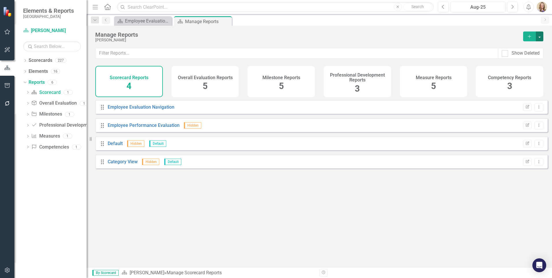
click at [537, 40] on button "button" at bounding box center [540, 36] width 8 height 10
click at [398, 40] on div "[PERSON_NAME]" at bounding box center [306, 40] width 422 height 4
click at [123, 128] on link "Employee Performance Evaluation" at bounding box center [144, 124] width 72 height 5
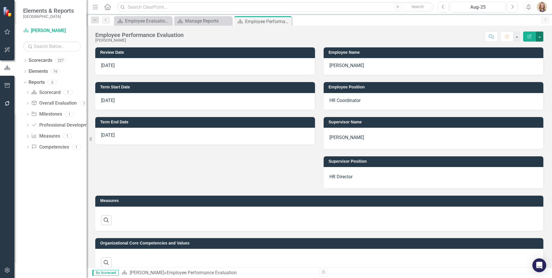
click at [540, 35] on button "button" at bounding box center [540, 36] width 8 height 10
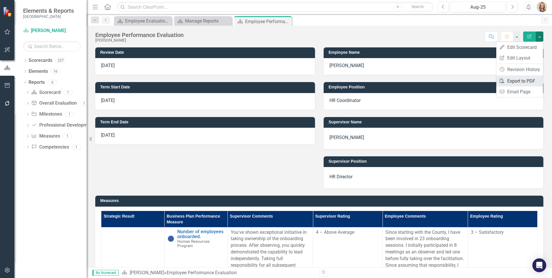
click at [512, 83] on link "PDF Export to PDF" at bounding box center [519, 81] width 47 height 11
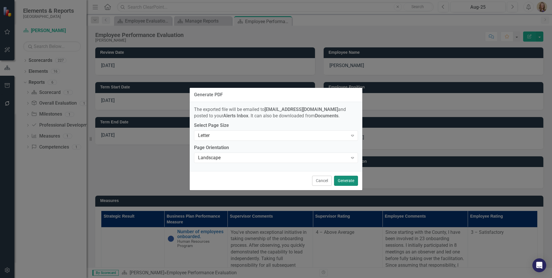
click at [344, 179] on button "Generate" at bounding box center [346, 181] width 24 height 10
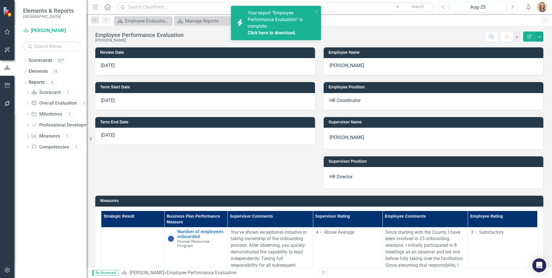
click at [271, 34] on link "Click here to download." at bounding box center [272, 32] width 49 height 5
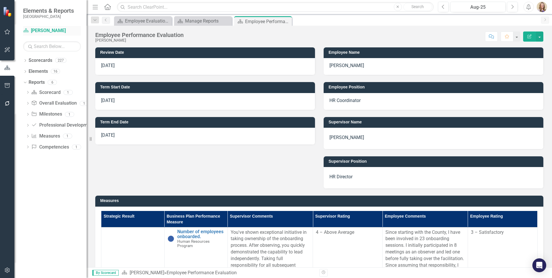
click at [32, 30] on link "Scorecard [PERSON_NAME]" at bounding box center [52, 30] width 58 height 7
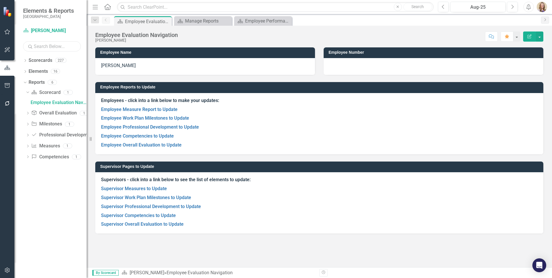
drag, startPoint x: 37, startPoint y: 47, endPoint x: 44, endPoint y: 47, distance: 6.9
click at [37, 47] on input "text" at bounding box center [52, 46] width 58 height 10
type input "[PERSON_NAME]"
click at [37, 82] on link "Reports" at bounding box center [37, 82] width 16 height 7
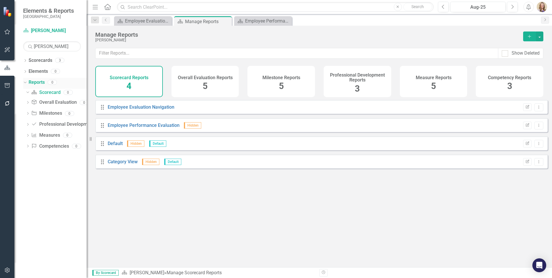
click at [26, 83] on div "Dropdown" at bounding box center [24, 82] width 5 height 4
click at [40, 83] on link "Reports" at bounding box center [37, 82] width 16 height 7
click at [28, 83] on div "Dropdown Reports 0" at bounding box center [55, 83] width 64 height 11
click at [24, 82] on icon "Dropdown" at bounding box center [25, 82] width 4 height 3
click at [25, 82] on icon "Dropdown" at bounding box center [24, 82] width 3 height 4
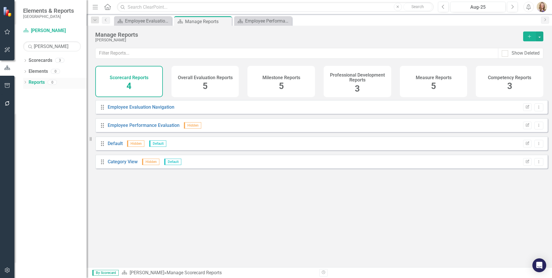
click at [25, 82] on icon "Dropdown" at bounding box center [25, 82] width 4 height 3
click at [49, 29] on link "Scorecard [PERSON_NAME]" at bounding box center [52, 30] width 58 height 7
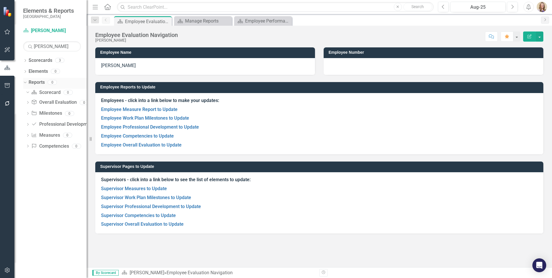
click at [35, 82] on link "Reports" at bounding box center [37, 82] width 16 height 7
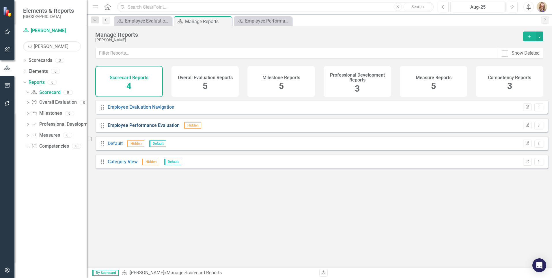
click at [155, 128] on link "Employee Performance Evaluation" at bounding box center [144, 124] width 72 height 5
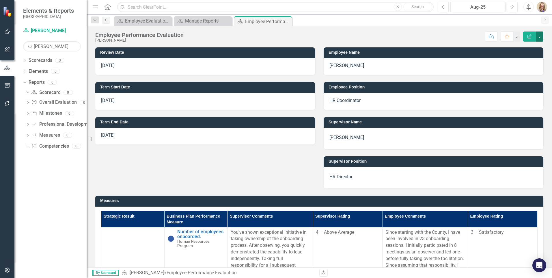
click at [540, 40] on button "button" at bounding box center [540, 36] width 8 height 10
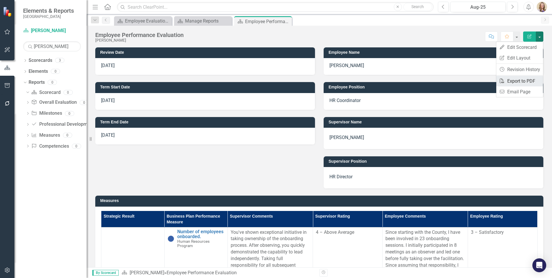
click at [519, 78] on link "PDF Export to PDF" at bounding box center [519, 81] width 47 height 11
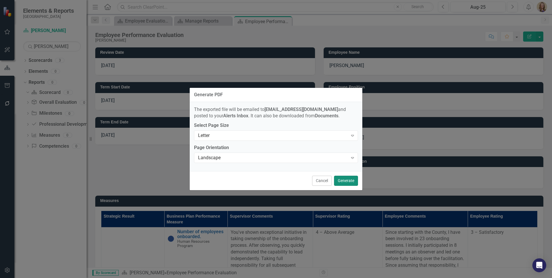
click at [340, 178] on button "Generate" at bounding box center [346, 181] width 24 height 10
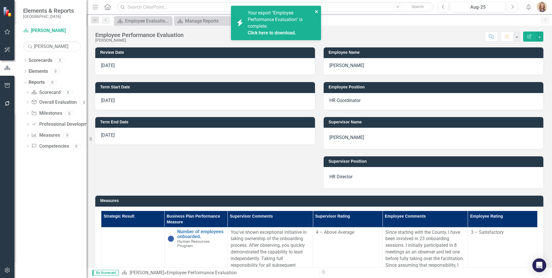
click at [316, 12] on icon "close" at bounding box center [317, 11] width 4 height 5
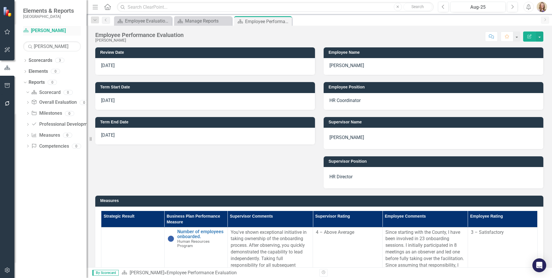
click at [54, 29] on link "Scorecard [PERSON_NAME]" at bounding box center [52, 30] width 58 height 7
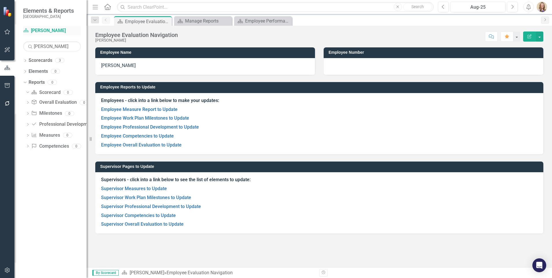
click at [51, 30] on link "Scorecard [PERSON_NAME]" at bounding box center [52, 30] width 58 height 7
click at [53, 46] on input "[PERSON_NAME]" at bounding box center [52, 46] width 58 height 10
click at [36, 82] on link "Reports" at bounding box center [37, 82] width 16 height 7
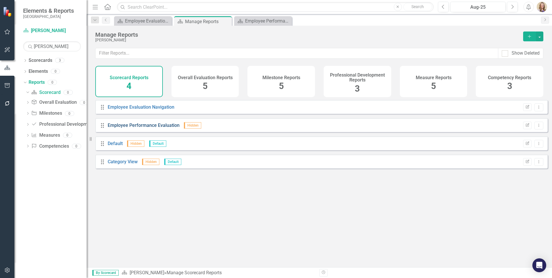
click at [139, 128] on link "Employee Performance Evaluation" at bounding box center [144, 124] width 72 height 5
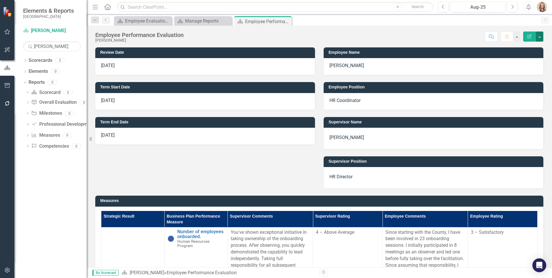
click at [539, 34] on button "button" at bounding box center [540, 36] width 8 height 10
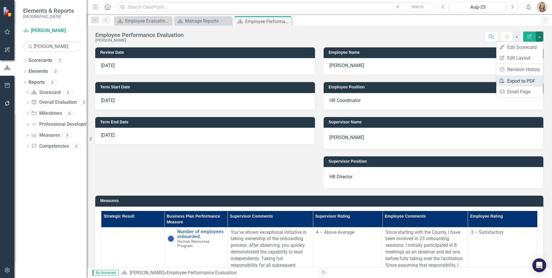
click at [530, 79] on link "PDF Export to PDF" at bounding box center [519, 81] width 47 height 11
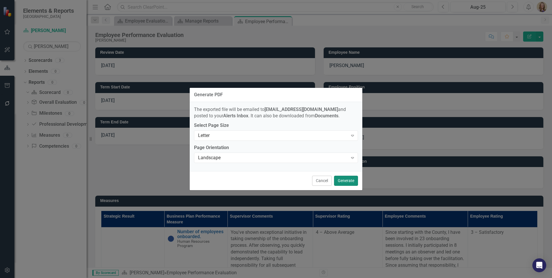
click at [350, 180] on button "Generate" at bounding box center [346, 181] width 24 height 10
